Goal: Communication & Community: Answer question/provide support

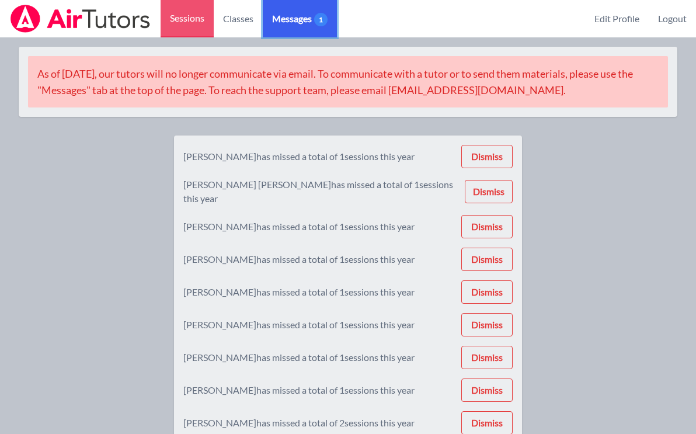
click at [301, 5] on link "Messages 1" at bounding box center [300, 18] width 74 height 37
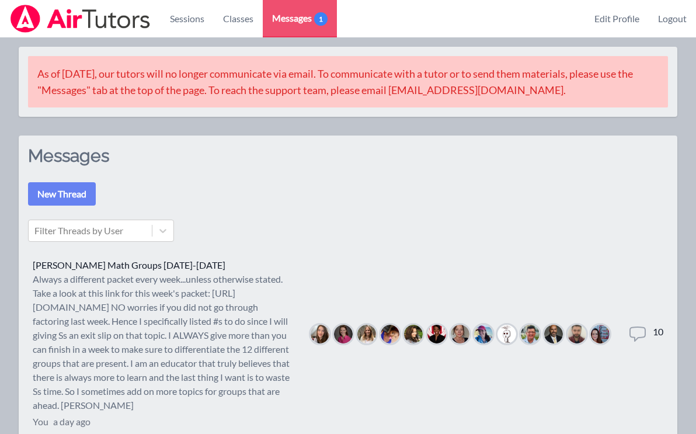
click at [105, 321] on div "Always a different packet every week...unless otherwise stated. Take a look at …" at bounding box center [162, 342] width 259 height 140
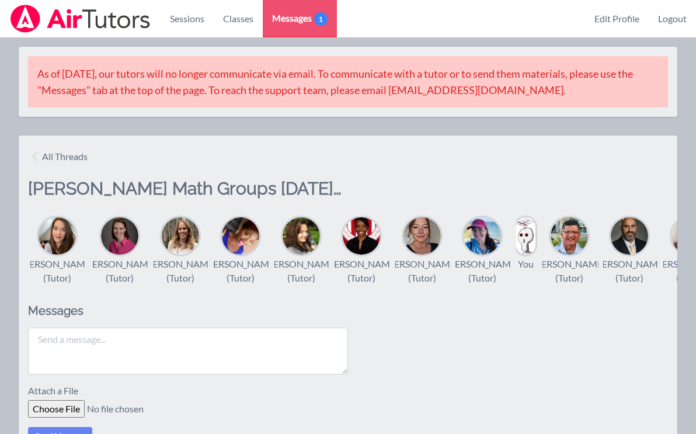
click at [125, 364] on textarea at bounding box center [188, 351] width 320 height 47
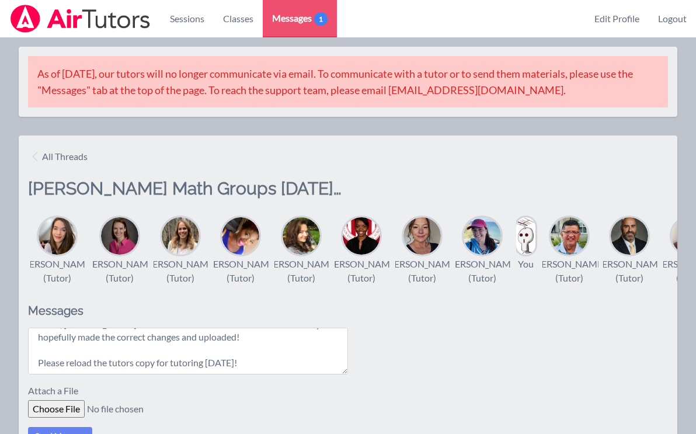
scroll to position [35, 0]
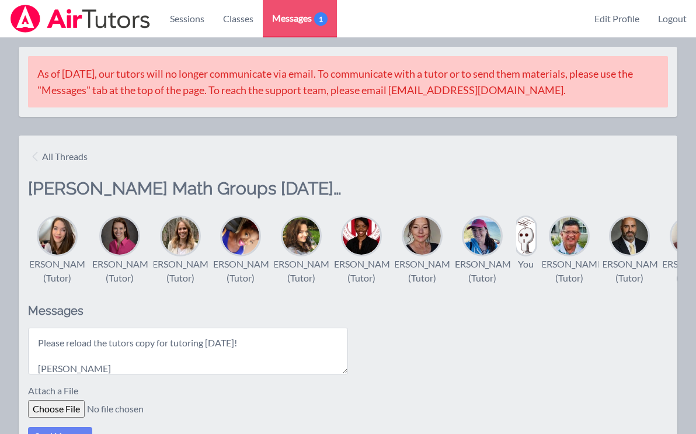
click at [67, 370] on textarea "Hi All, [PERSON_NAME] found more mistakes in the tutors answer key. I've hopefu…" at bounding box center [188, 351] width 320 height 47
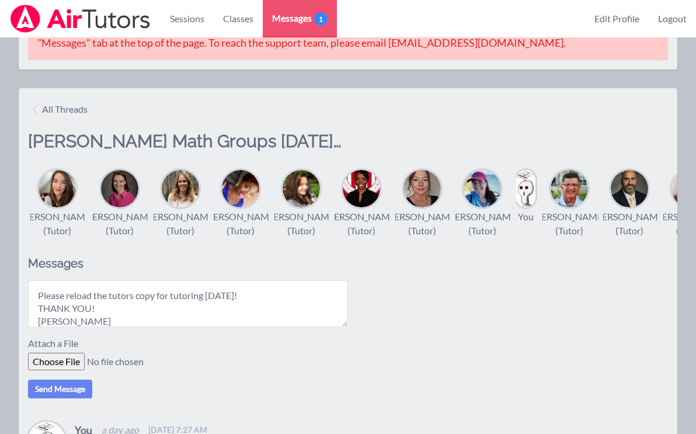
scroll to position [52, 0]
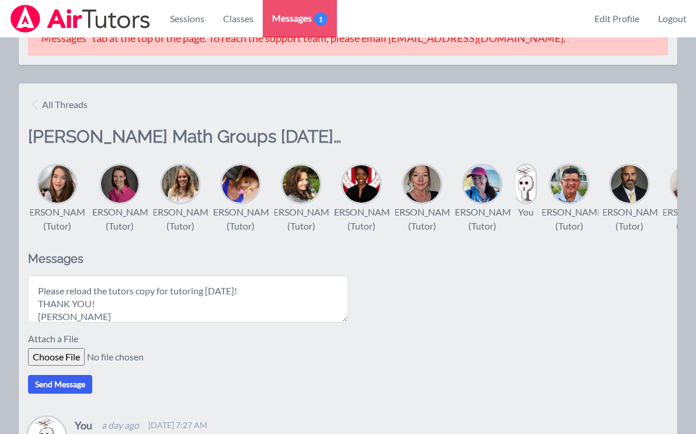
type textarea "Hi All, [PERSON_NAME] found more mistakes in the tutors answer key. I've hopefu…"
click at [67, 393] on button "Send Message" at bounding box center [60, 384] width 64 height 19
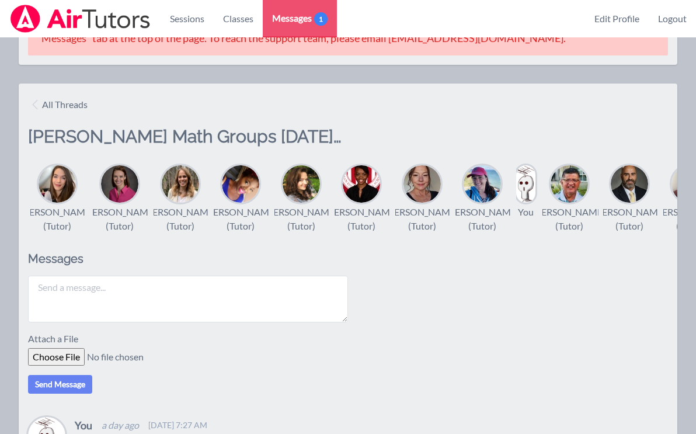
scroll to position [0, 0]
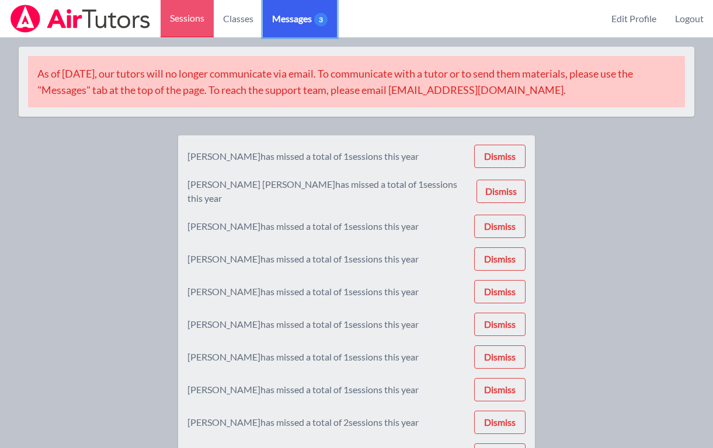
click at [317, 18] on span "3" at bounding box center [320, 19] width 13 height 13
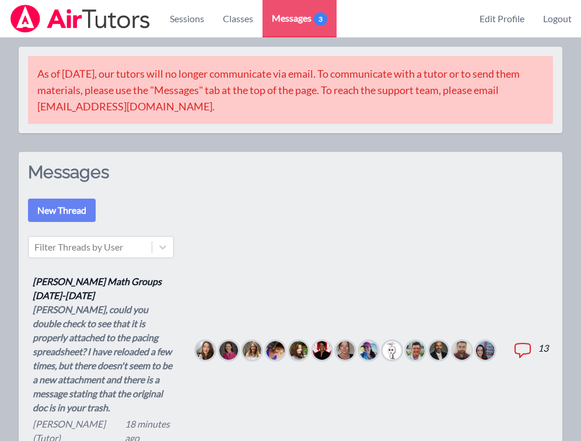
click at [126, 308] on div "[PERSON_NAME], could you double check to see that it is properly attached to th…" at bounding box center [105, 358] width 145 height 112
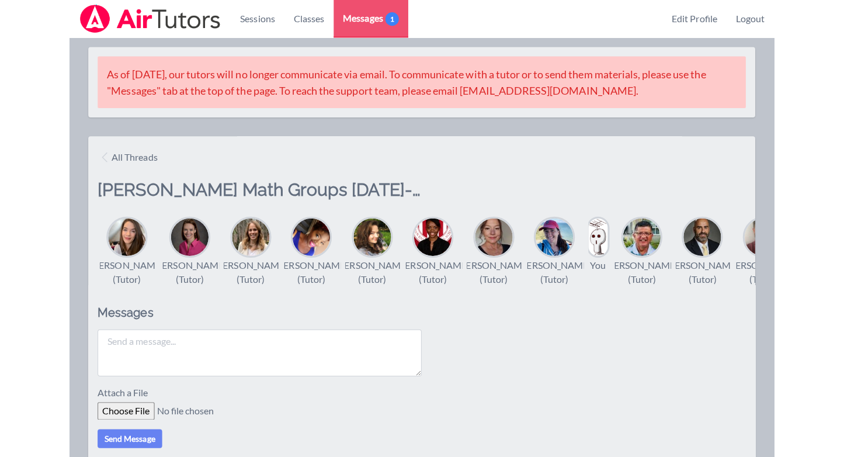
scroll to position [151, 0]
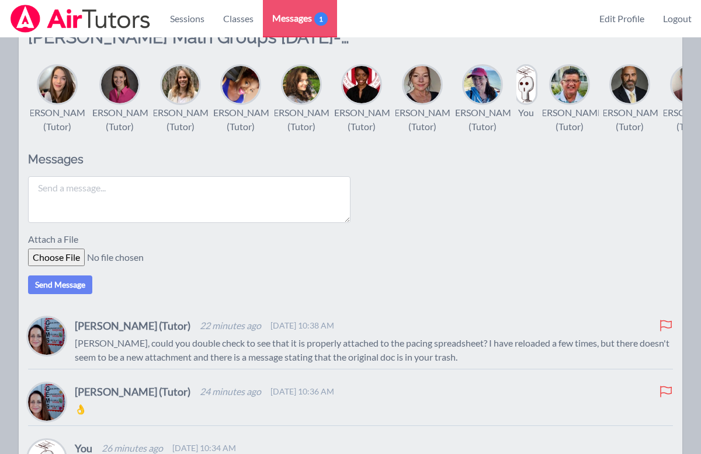
click at [249, 212] on textarea at bounding box center [189, 199] width 322 height 47
type textarea "SORRY! Try again please!"
click at [66, 294] on button "Send Message" at bounding box center [60, 285] width 64 height 19
